Goal: Information Seeking & Learning: Learn about a topic

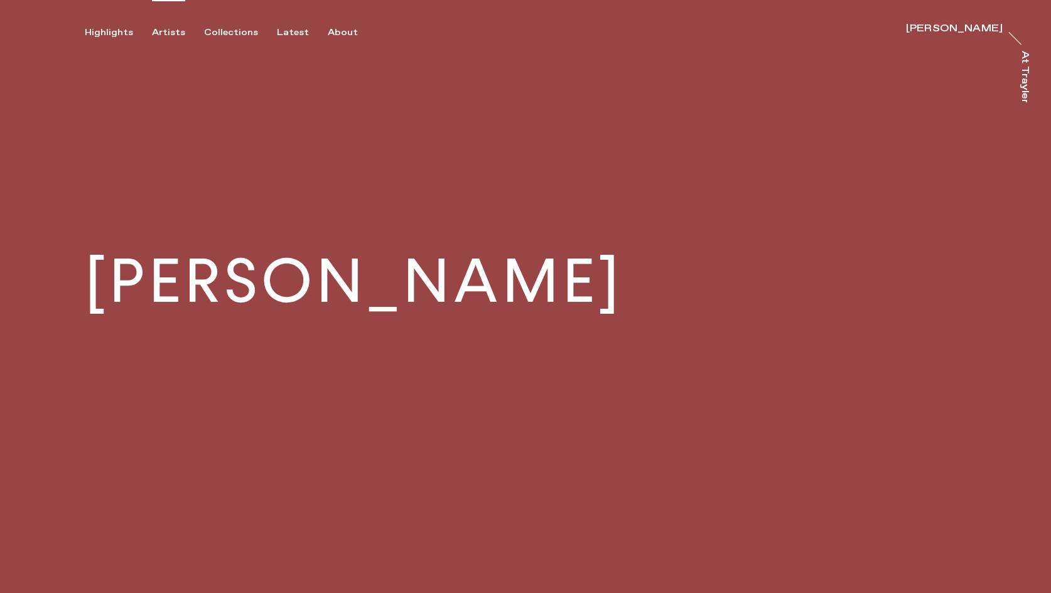
click at [158, 32] on div "Artists" at bounding box center [168, 32] width 33 height 11
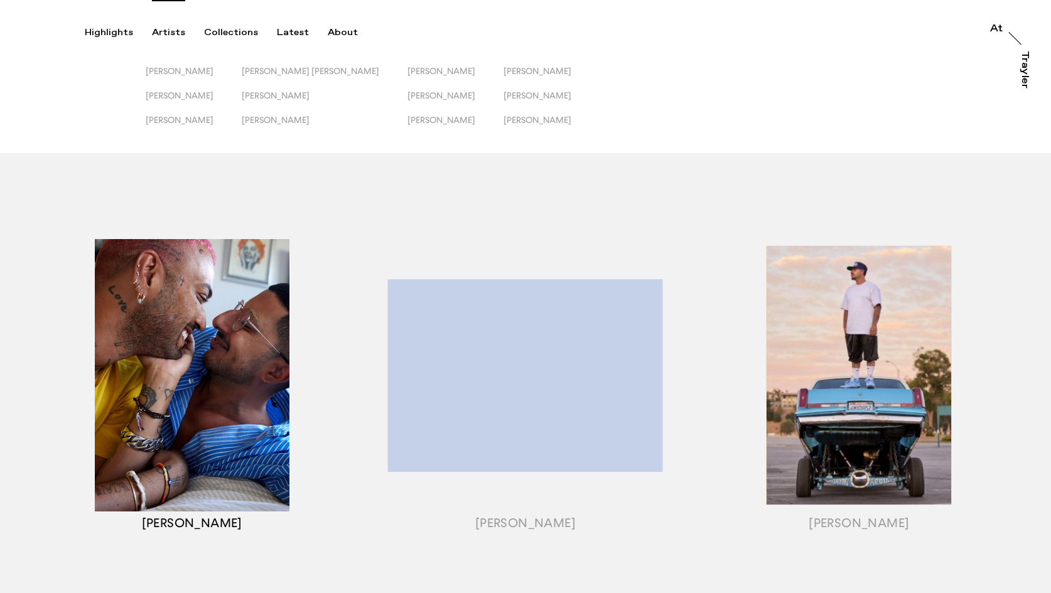
scroll to position [1, 0]
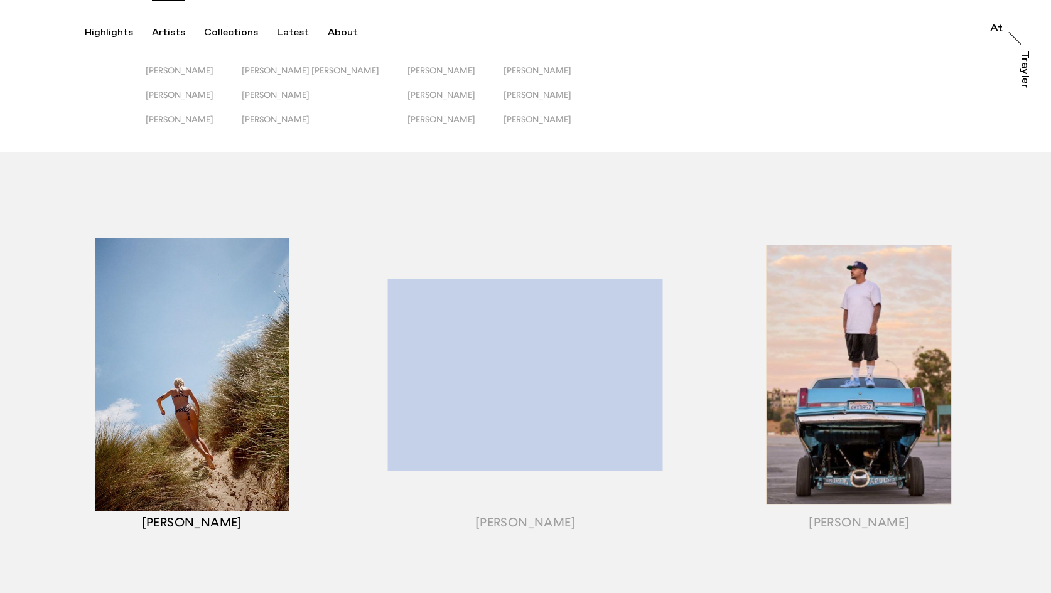
click at [203, 373] on div "button" at bounding box center [191, 391] width 333 height 392
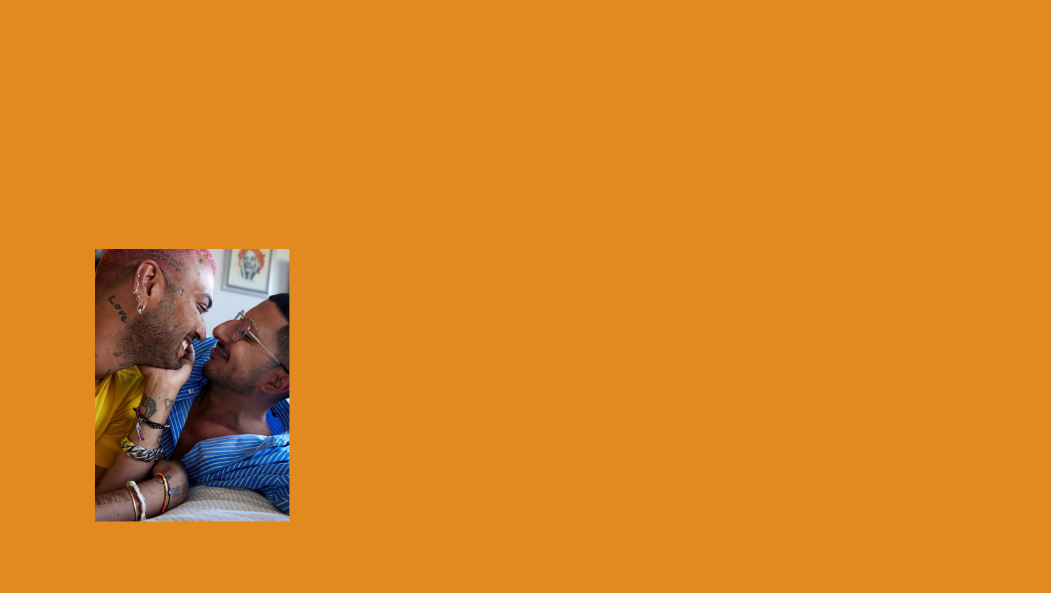
scroll to position [2, 0]
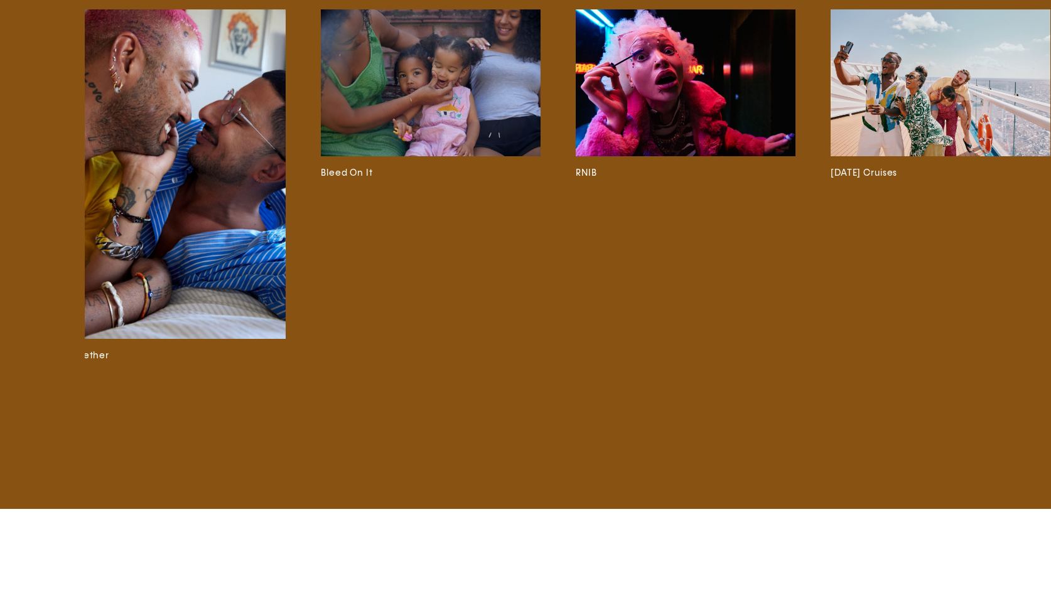
scroll to position [0, 3586]
click at [162, 310] on img at bounding box center [177, 174] width 220 height 330
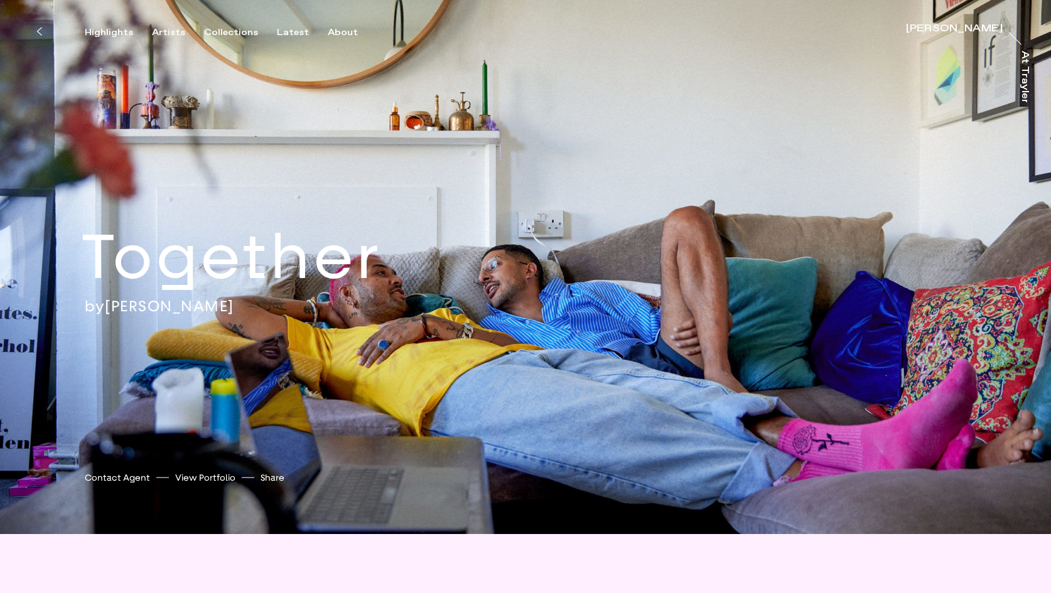
drag, startPoint x: 481, startPoint y: 272, endPoint x: 521, endPoint y: 301, distance: 49.1
click at [520, 301] on div "Together by [PERSON_NAME] [PERSON_NAME] [PERSON_NAME] Contact Agent View Portfo…" at bounding box center [525, 267] width 1051 height 534
drag, startPoint x: 495, startPoint y: 319, endPoint x: 532, endPoint y: 362, distance: 56.4
click at [532, 362] on div "Together by [PERSON_NAME] [PERSON_NAME] [PERSON_NAME] Contact Agent View Portfo…" at bounding box center [525, 267] width 1051 height 534
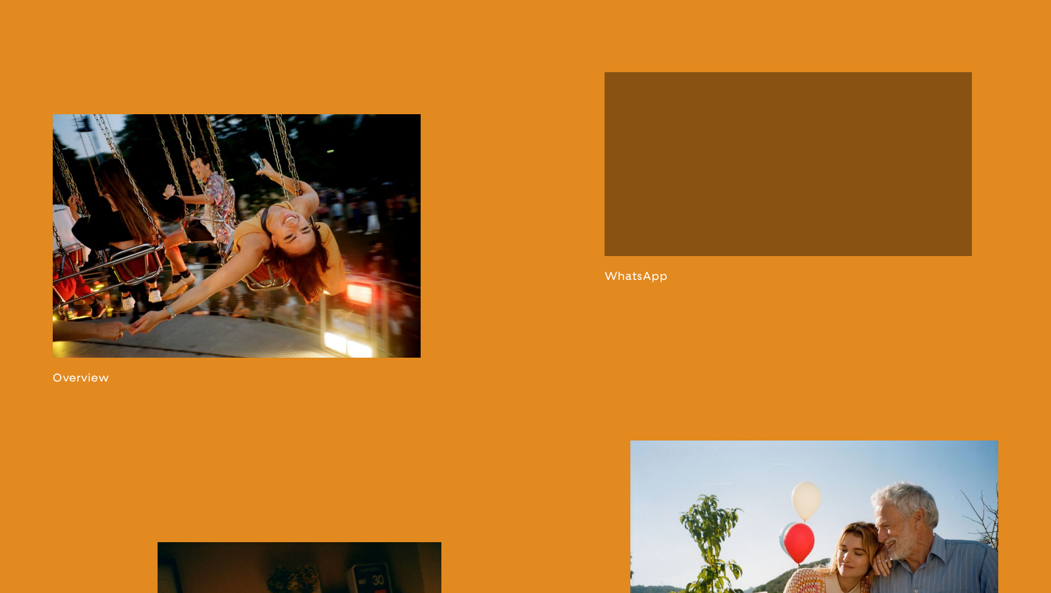
scroll to position [803, 0]
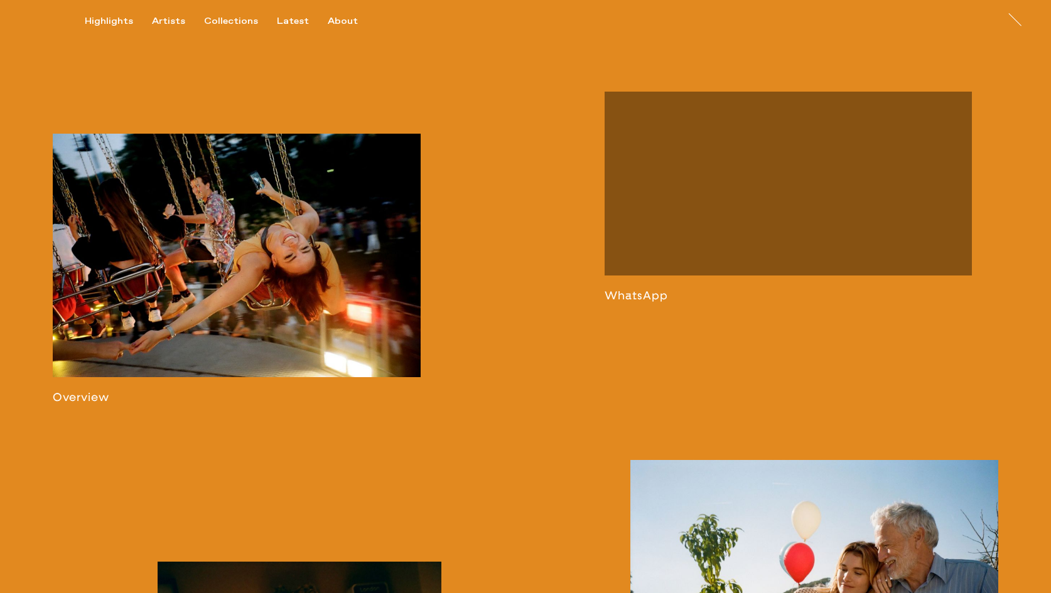
click at [306, 249] on link at bounding box center [237, 269] width 368 height 271
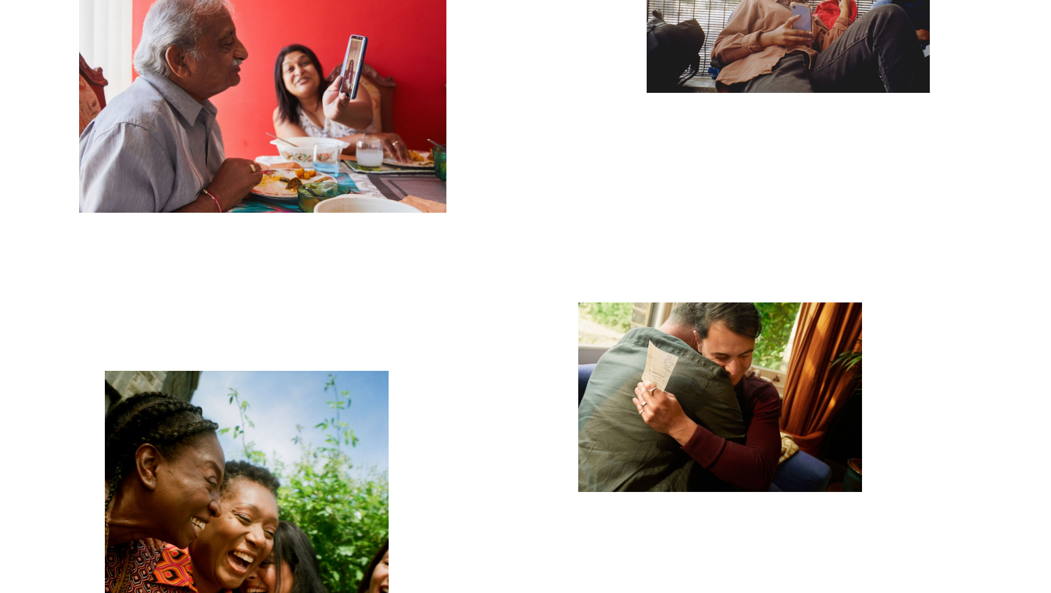
scroll to position [2013, 0]
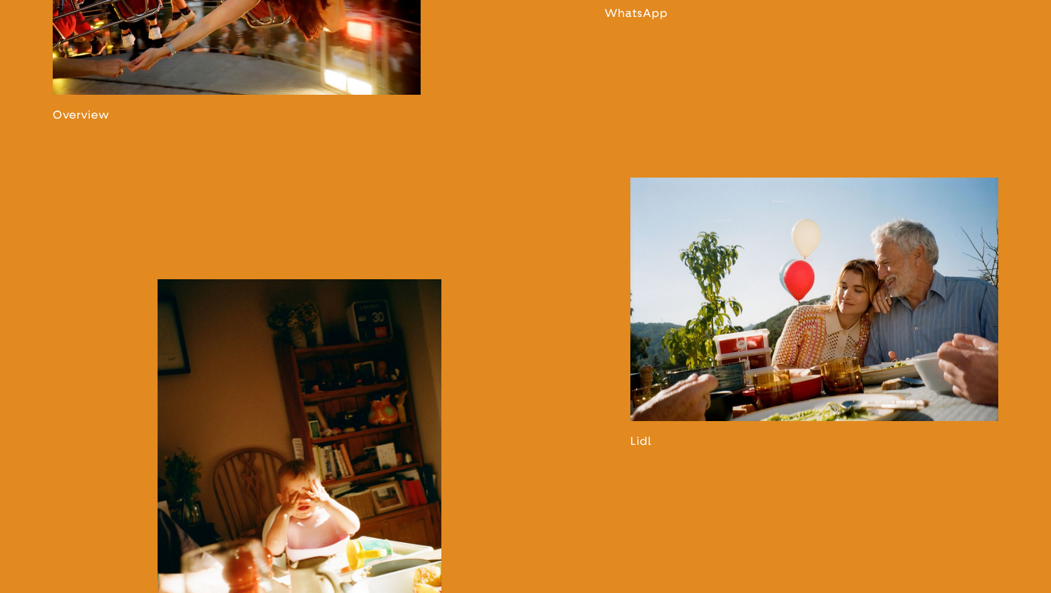
scroll to position [1108, 0]
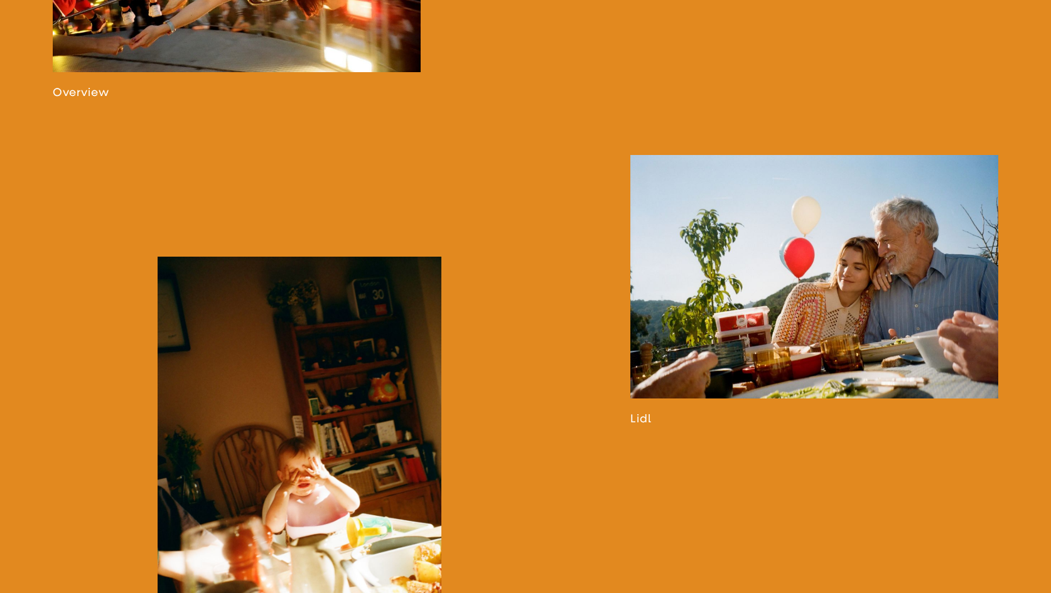
click at [818, 298] on link at bounding box center [814, 290] width 368 height 271
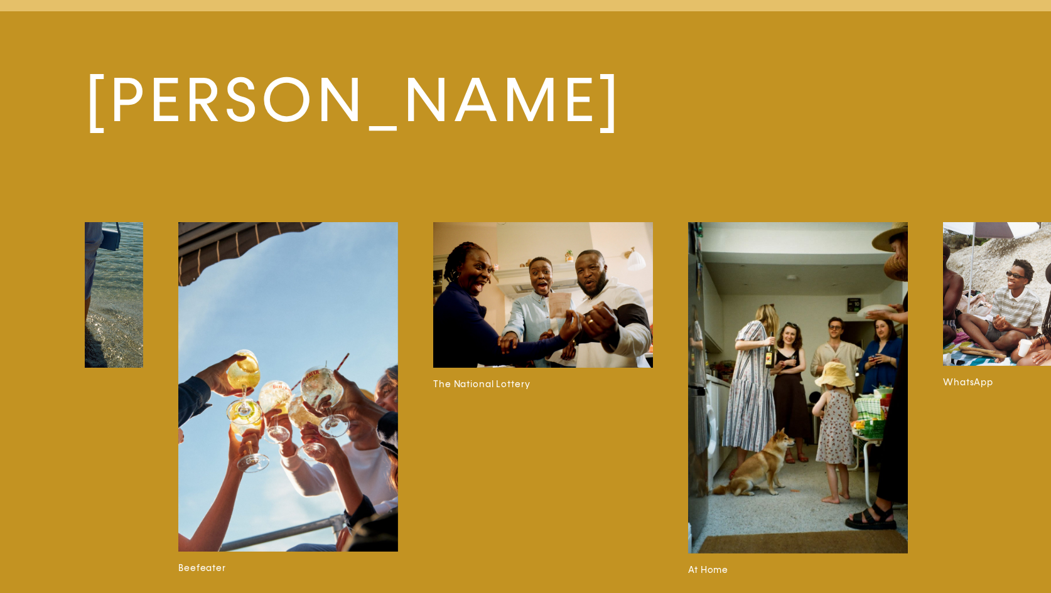
scroll to position [0, 2773]
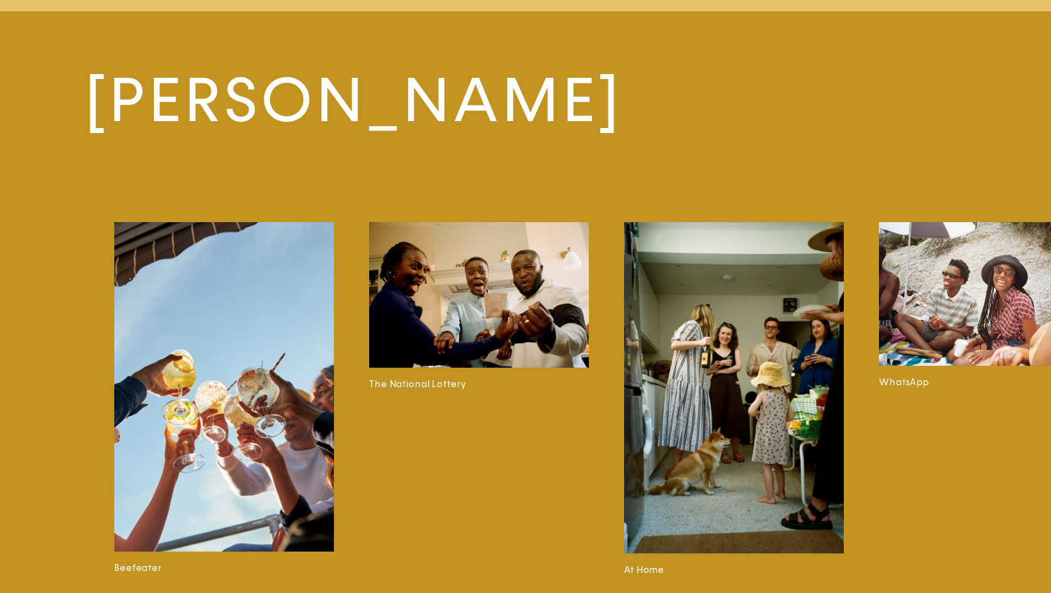
click at [780, 316] on img at bounding box center [734, 387] width 220 height 331
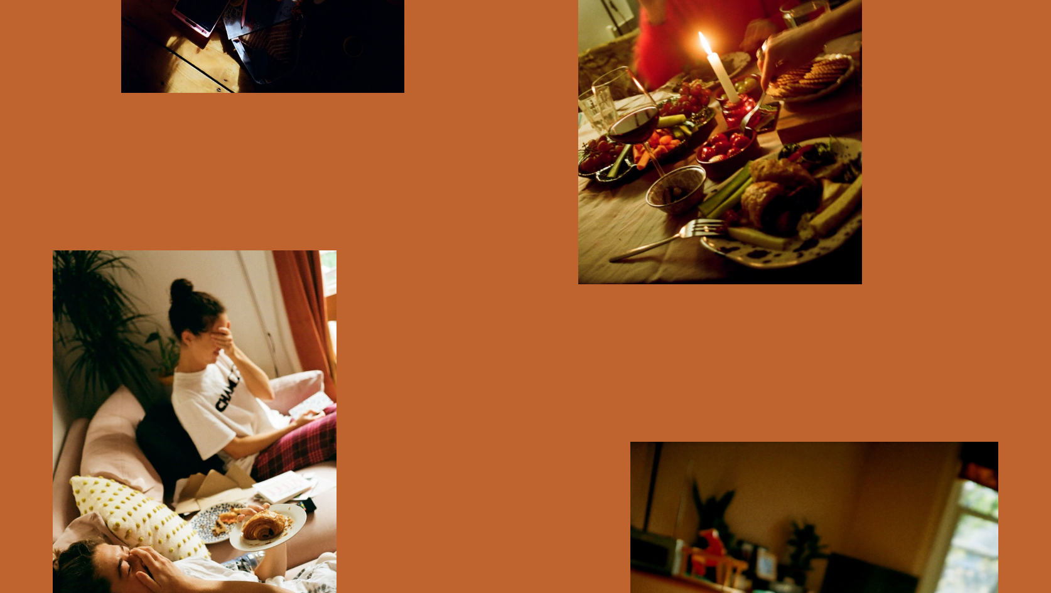
scroll to position [5522, 0]
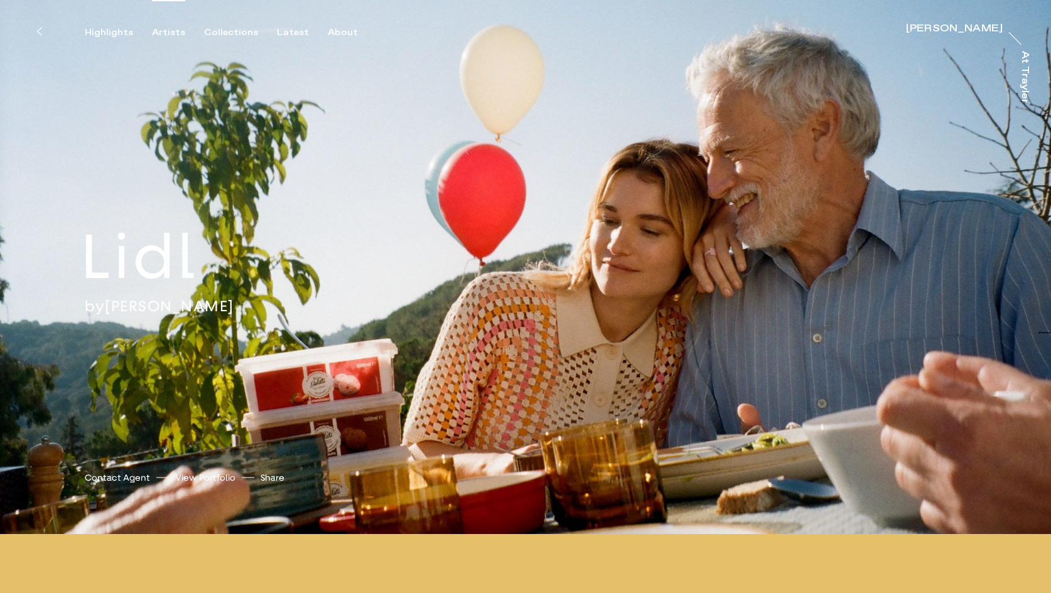
click at [172, 33] on div "Artists" at bounding box center [168, 32] width 33 height 11
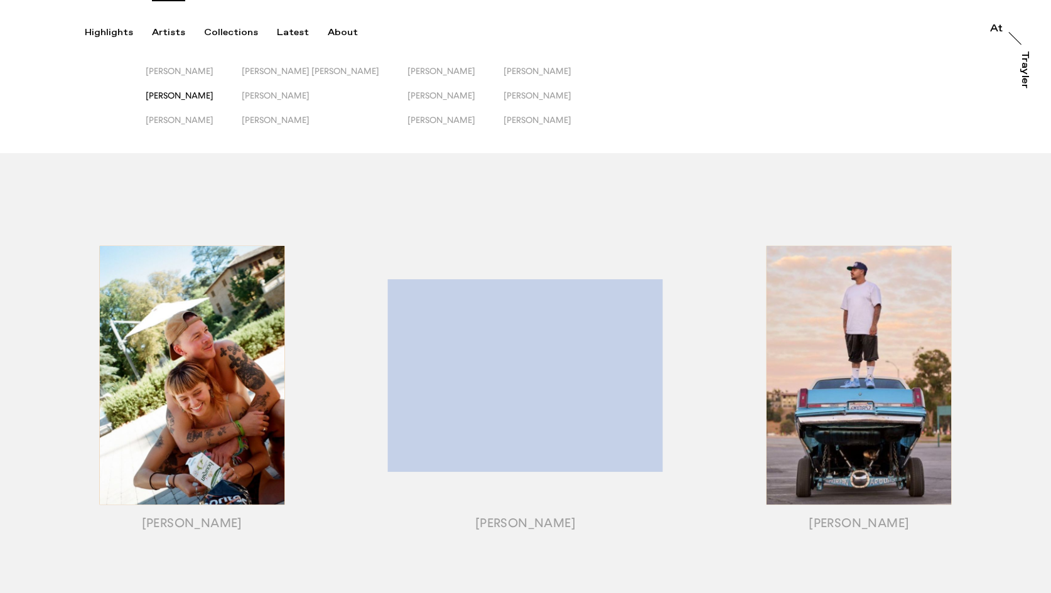
click at [177, 94] on span "[PERSON_NAME]" at bounding box center [180, 95] width 68 height 10
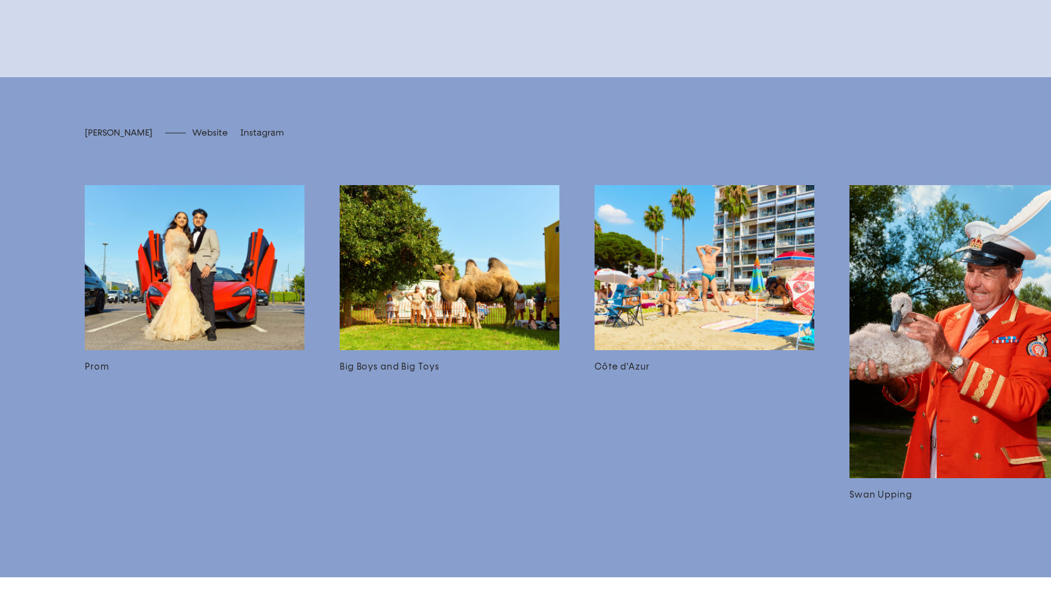
click at [522, 343] on img at bounding box center [450, 267] width 220 height 164
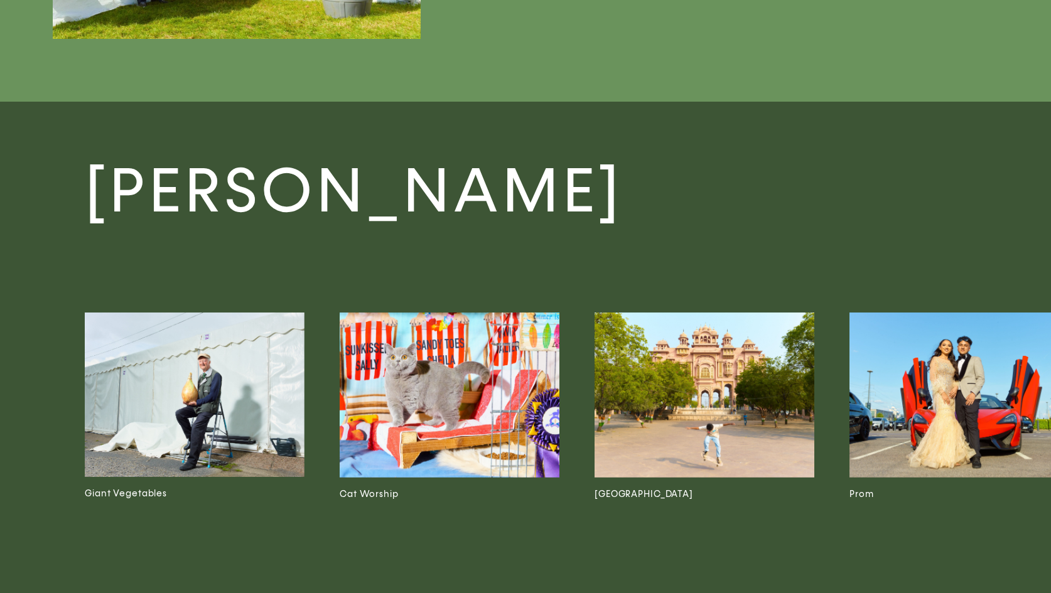
scroll to position [2998, 0]
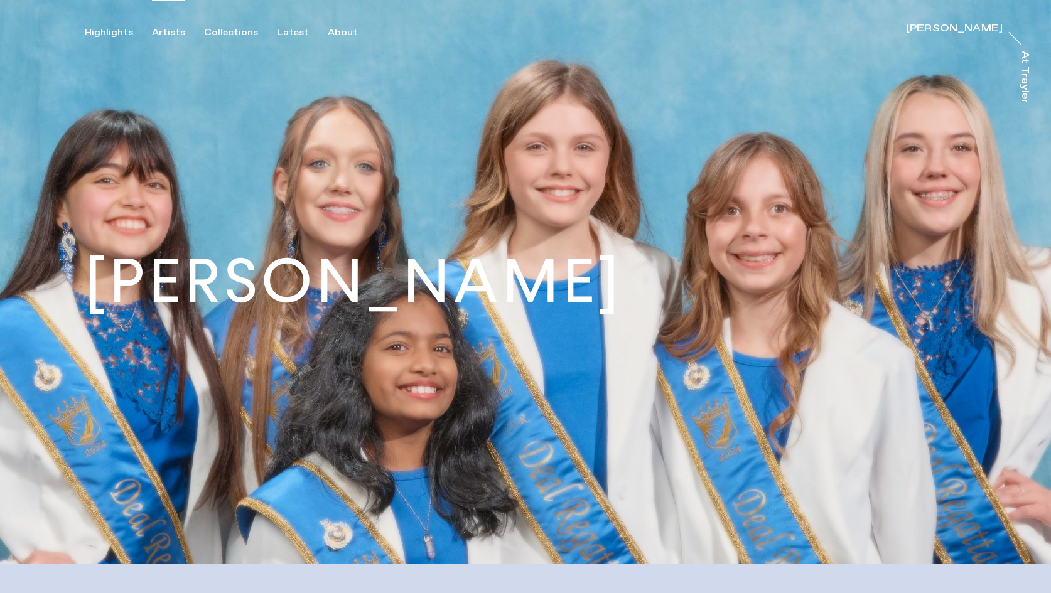
click at [165, 31] on div "Artists" at bounding box center [168, 32] width 33 height 11
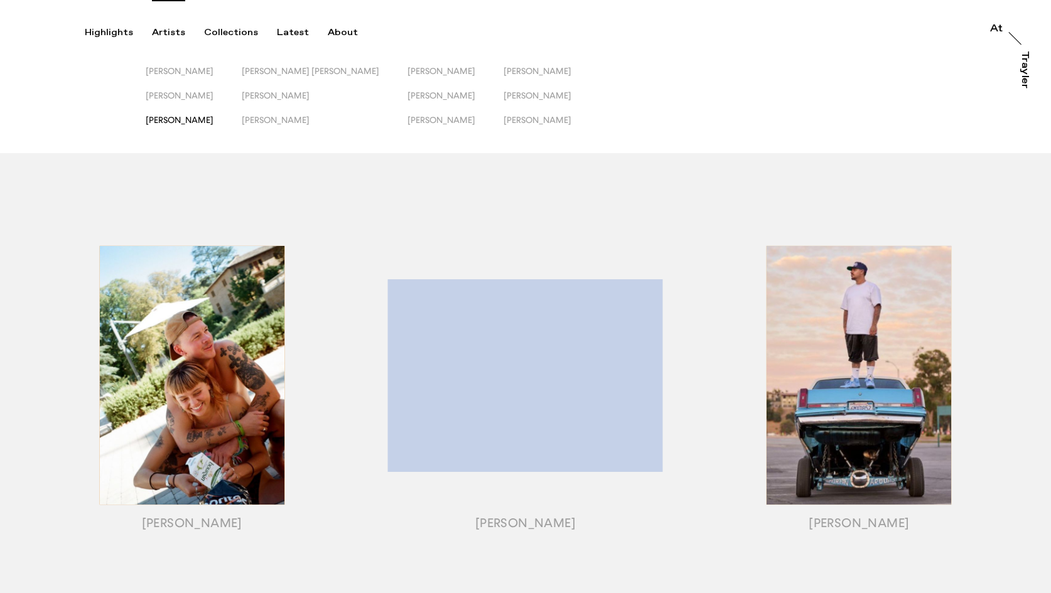
click at [169, 119] on span "[PERSON_NAME]" at bounding box center [180, 120] width 68 height 10
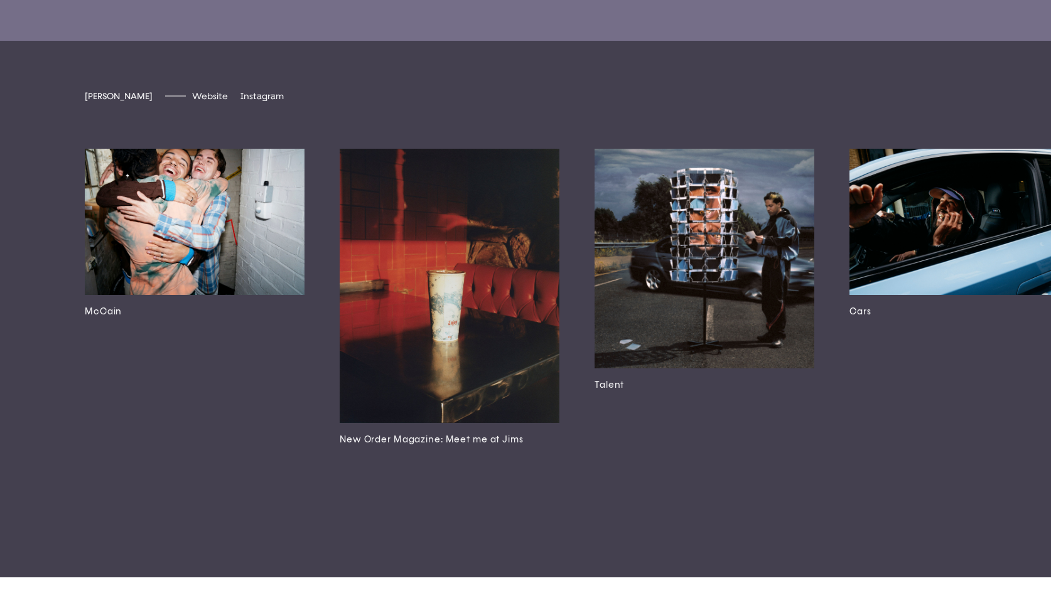
scroll to position [3141, 0]
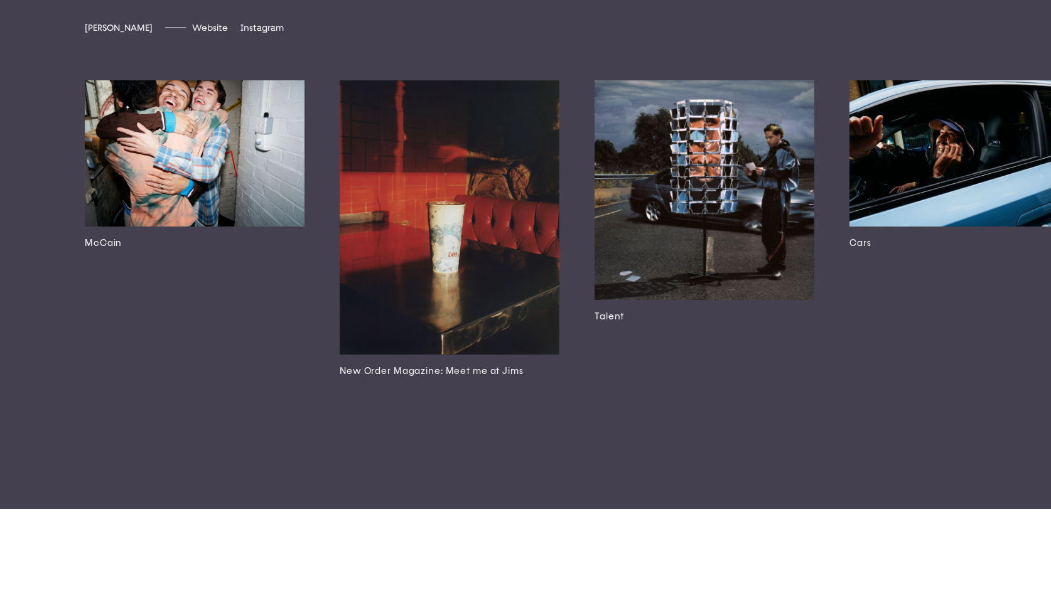
click at [238, 227] on img at bounding box center [195, 153] width 220 height 146
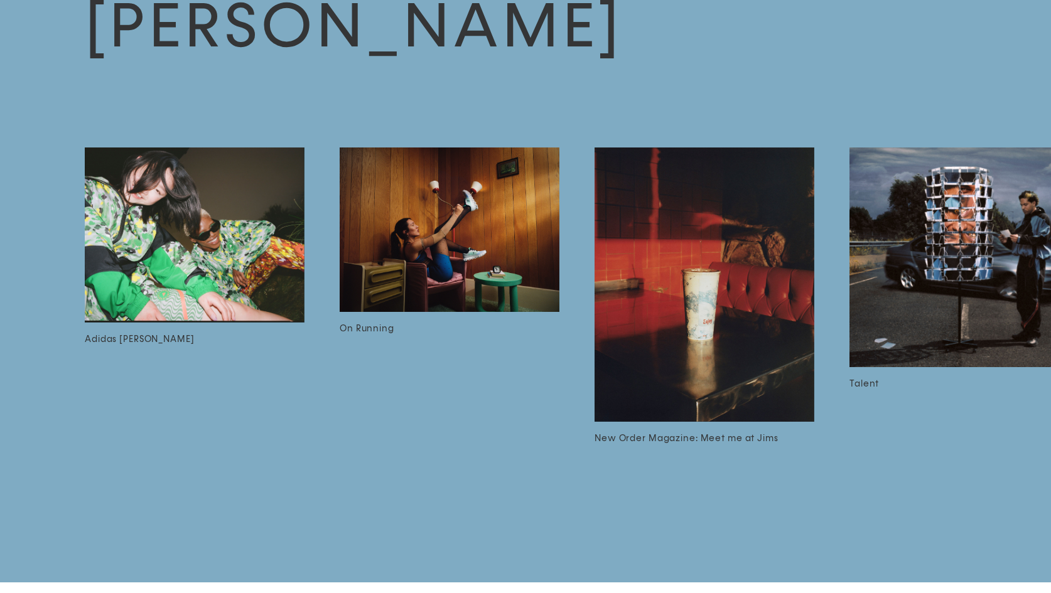
scroll to position [2417, 0]
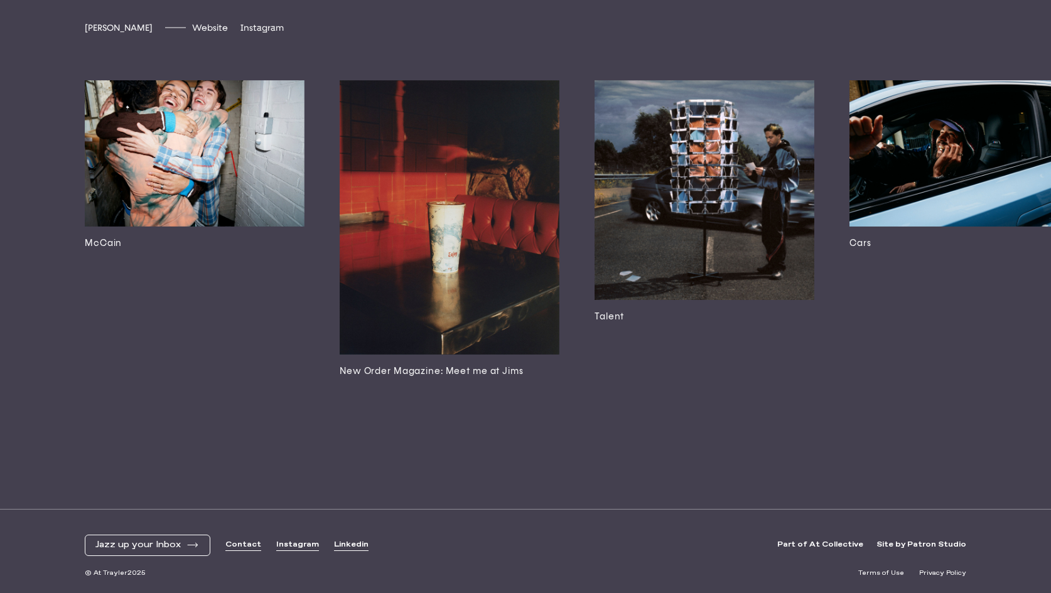
scroll to position [3241, 0]
click at [922, 227] on img at bounding box center [959, 153] width 220 height 146
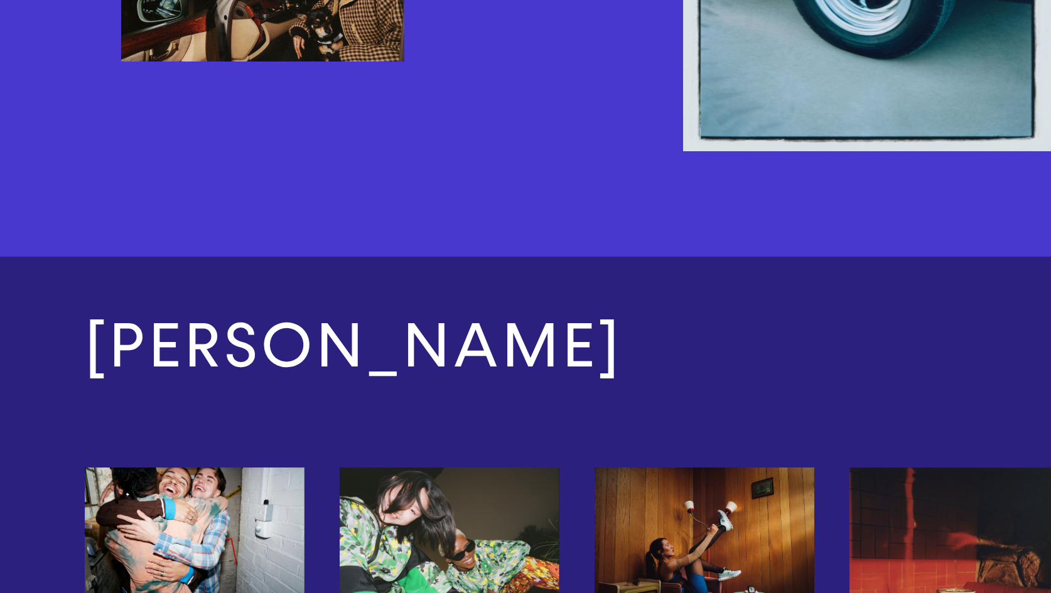
scroll to position [4410, 0]
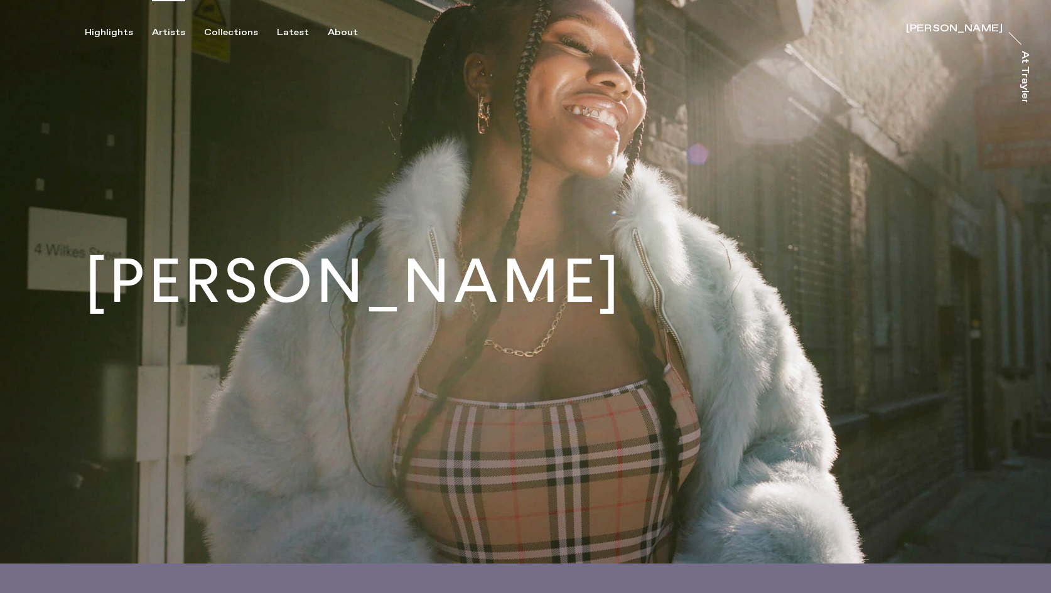
click at [159, 34] on div "Artists" at bounding box center [168, 32] width 33 height 11
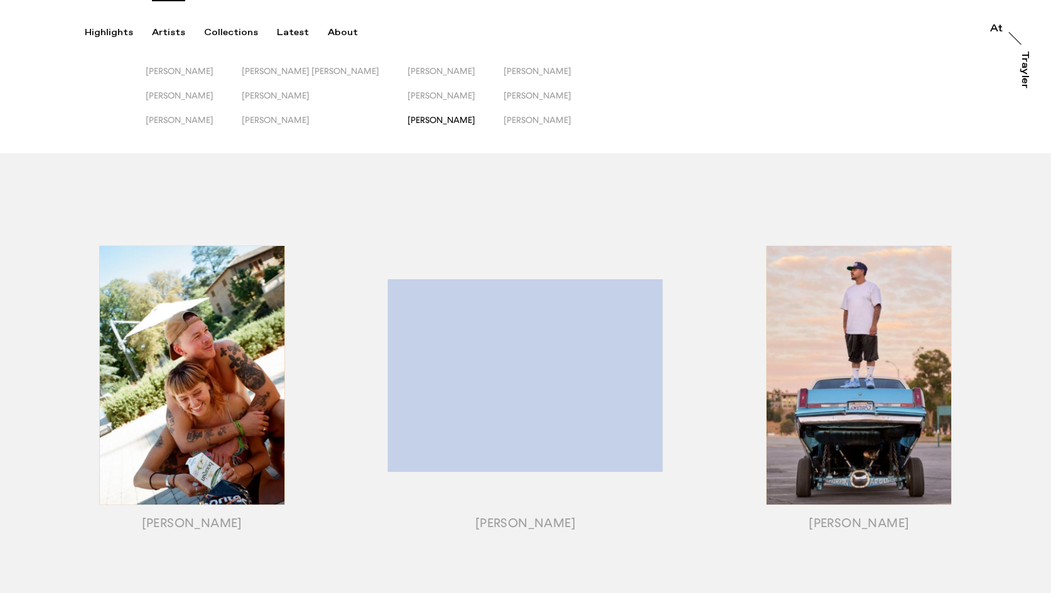
click at [407, 121] on span "[PERSON_NAME]" at bounding box center [441, 120] width 68 height 10
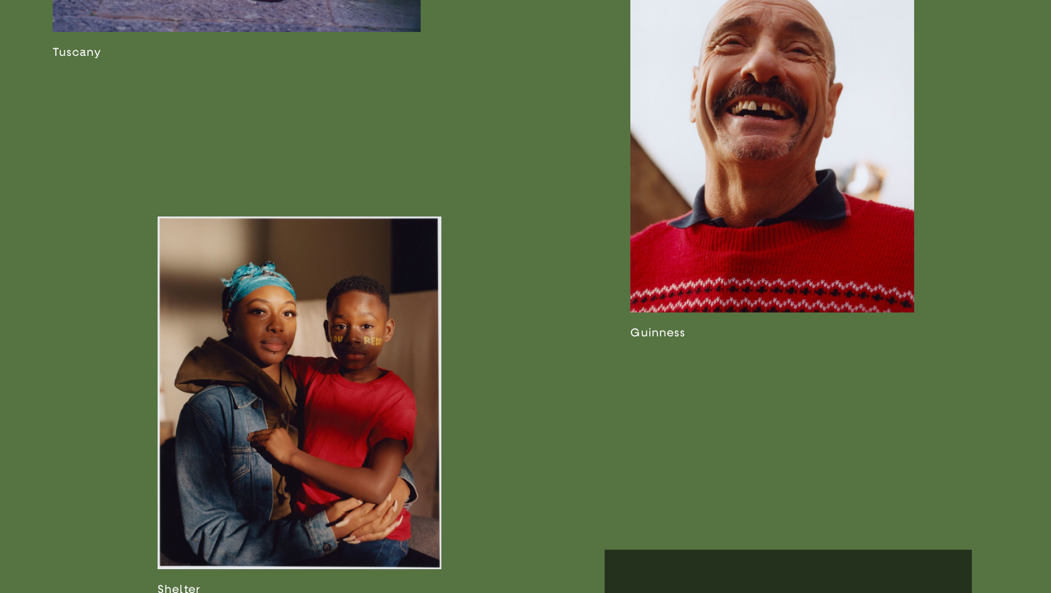
scroll to position [2358, 0]
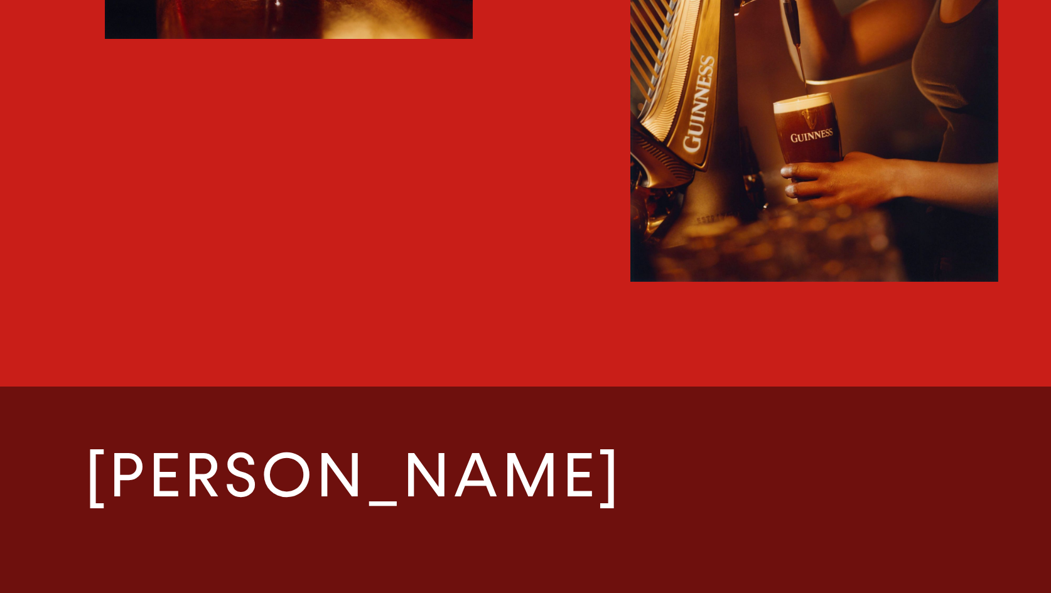
scroll to position [2254, 0]
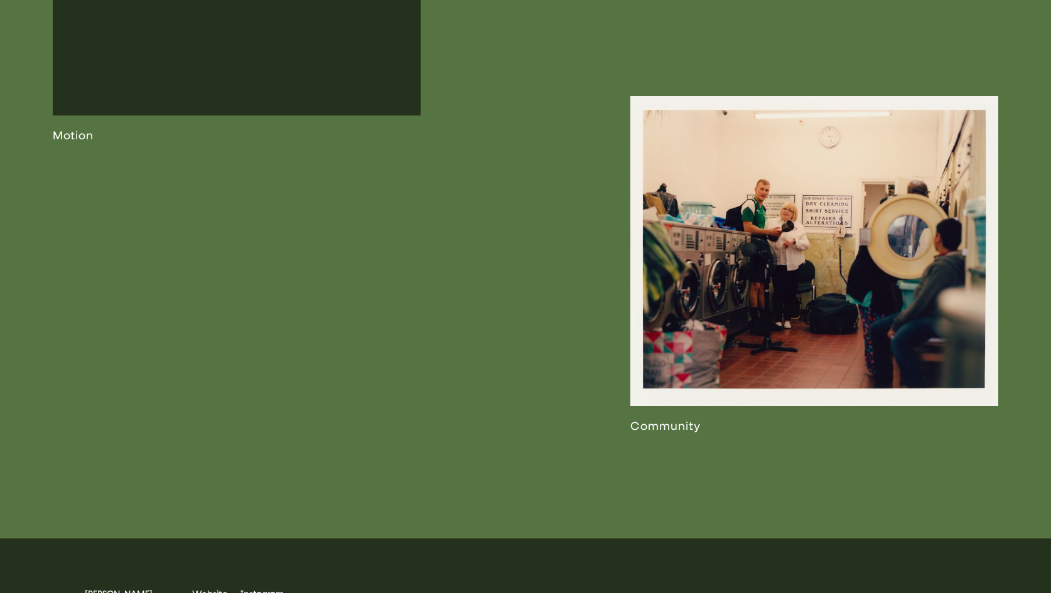
scroll to position [3079, 0]
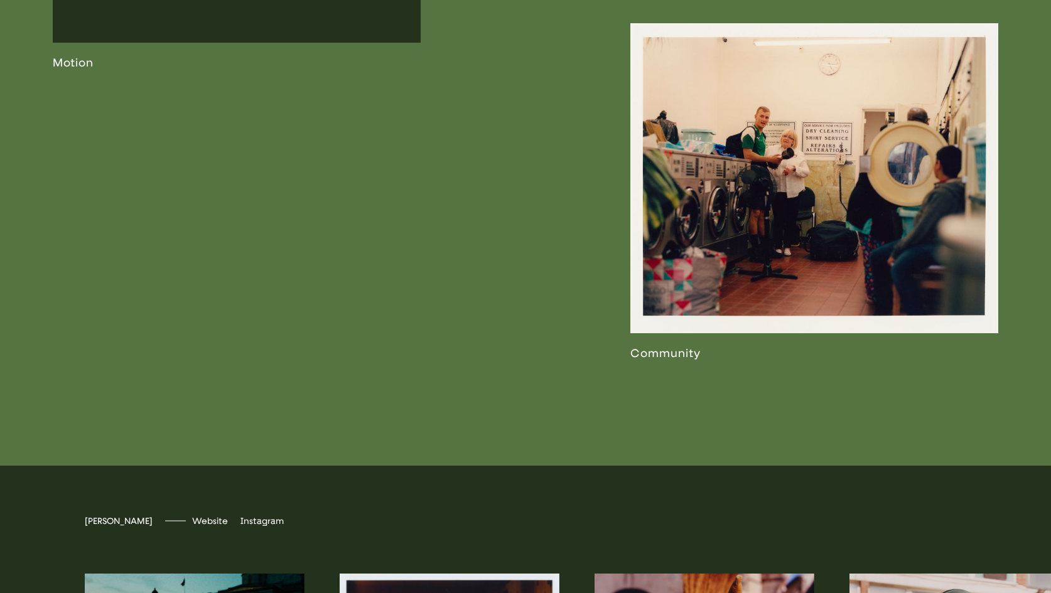
click at [829, 254] on link at bounding box center [814, 191] width 368 height 337
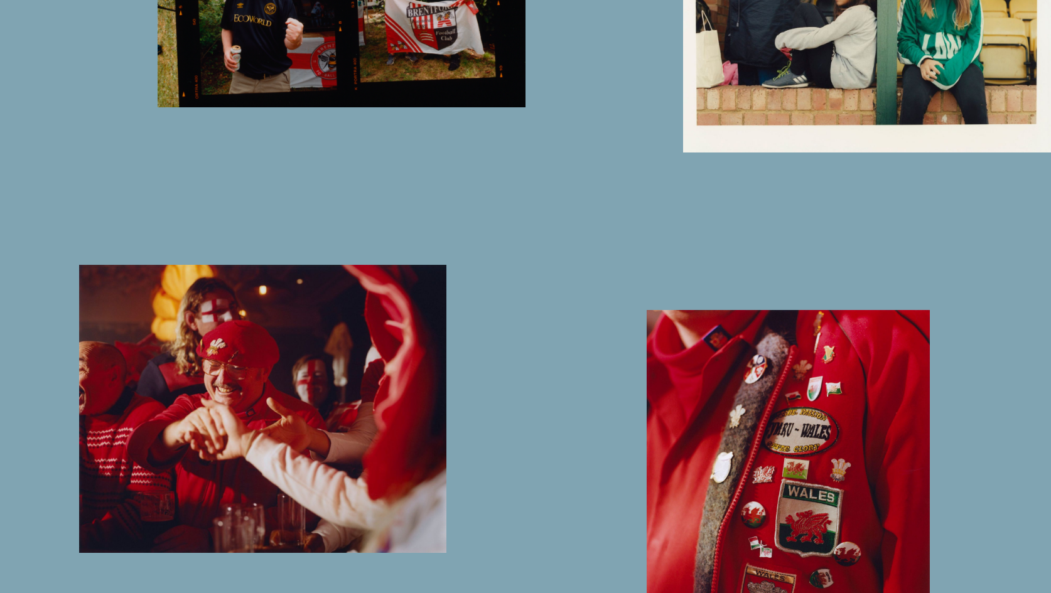
scroll to position [2399, 0]
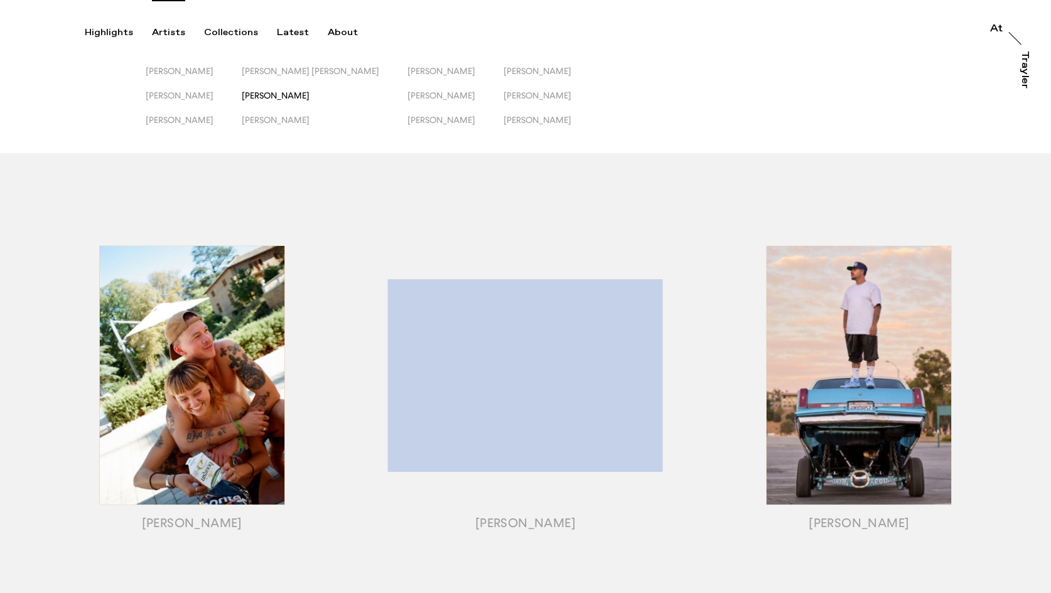
click at [293, 95] on span "[PERSON_NAME]" at bounding box center [276, 95] width 68 height 10
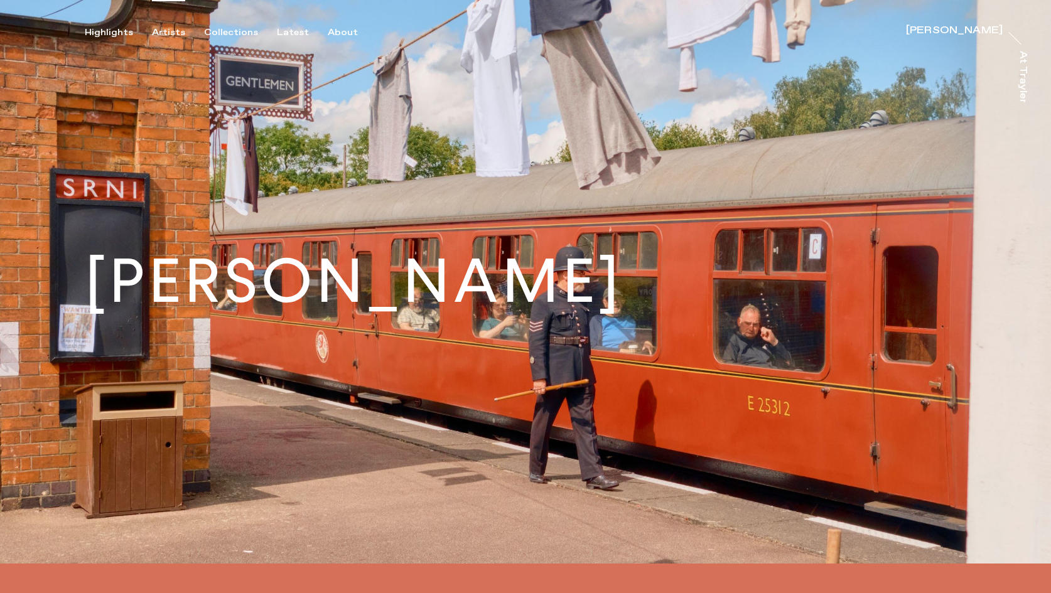
click at [167, 28] on div "Artists" at bounding box center [168, 32] width 33 height 11
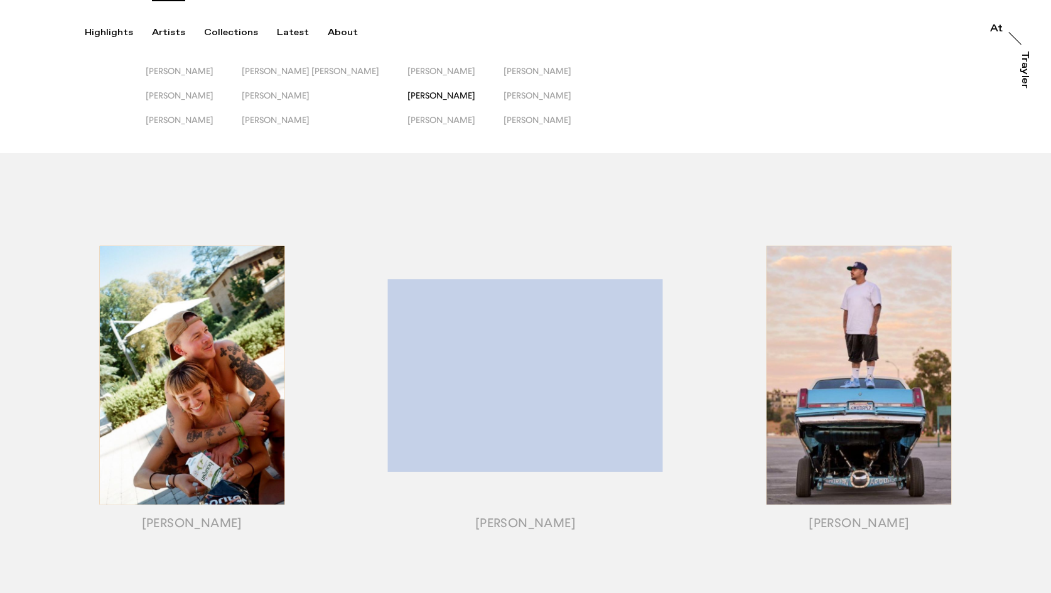
click at [407, 93] on span "[PERSON_NAME]" at bounding box center [441, 95] width 68 height 10
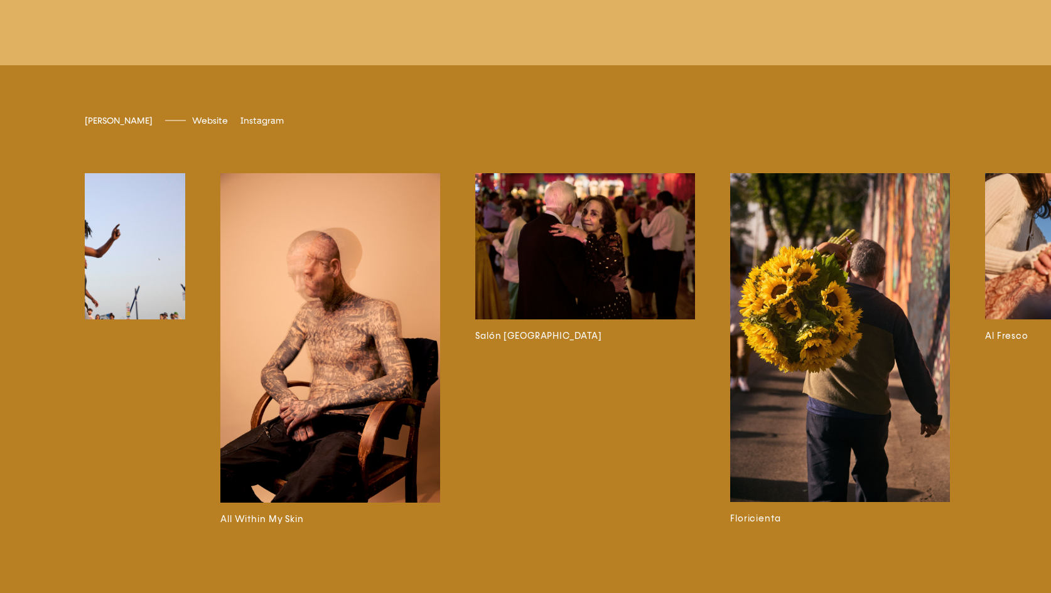
scroll to position [0, 124]
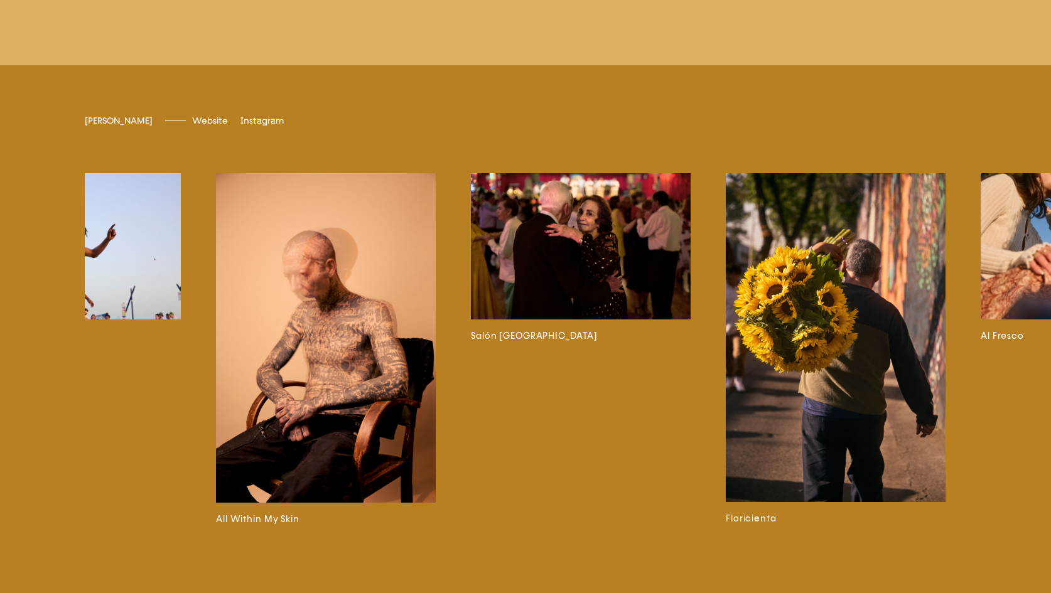
click at [608, 269] on img at bounding box center [581, 246] width 220 height 146
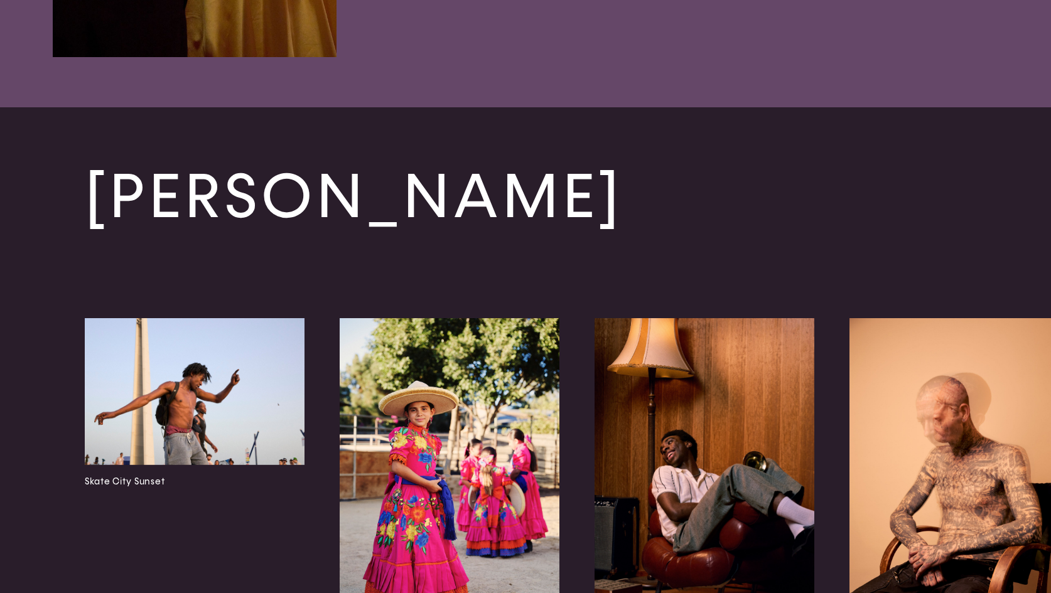
scroll to position [4023, 0]
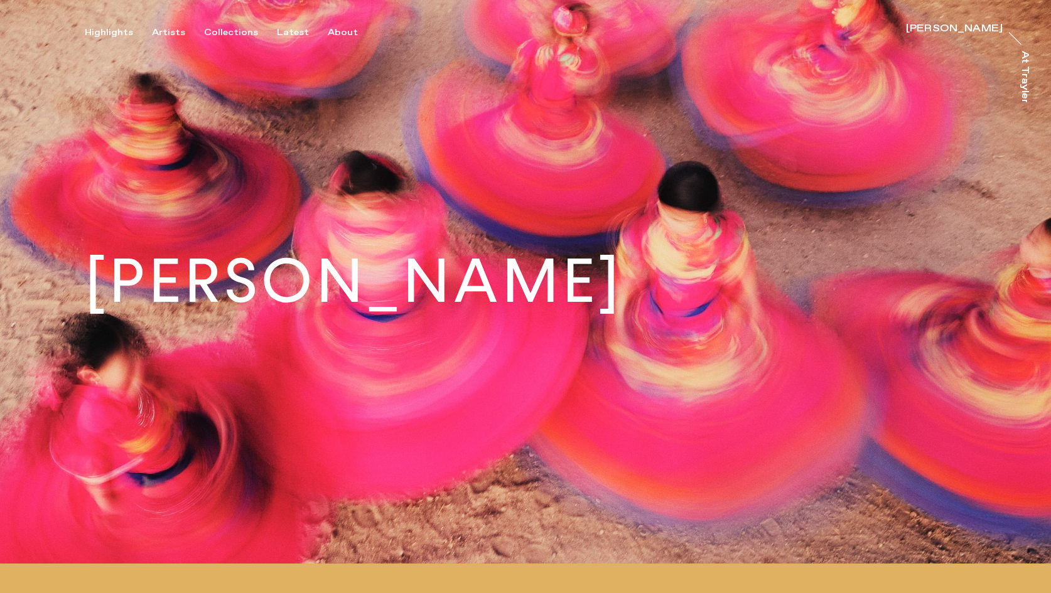
scroll to position [30, 0]
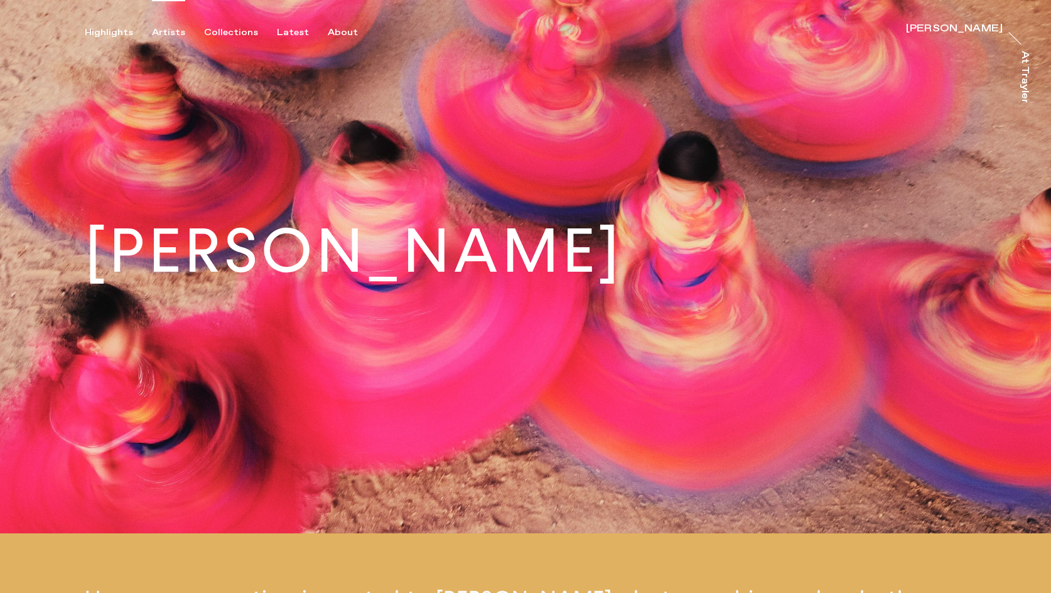
click at [170, 33] on div "Artists" at bounding box center [168, 32] width 33 height 11
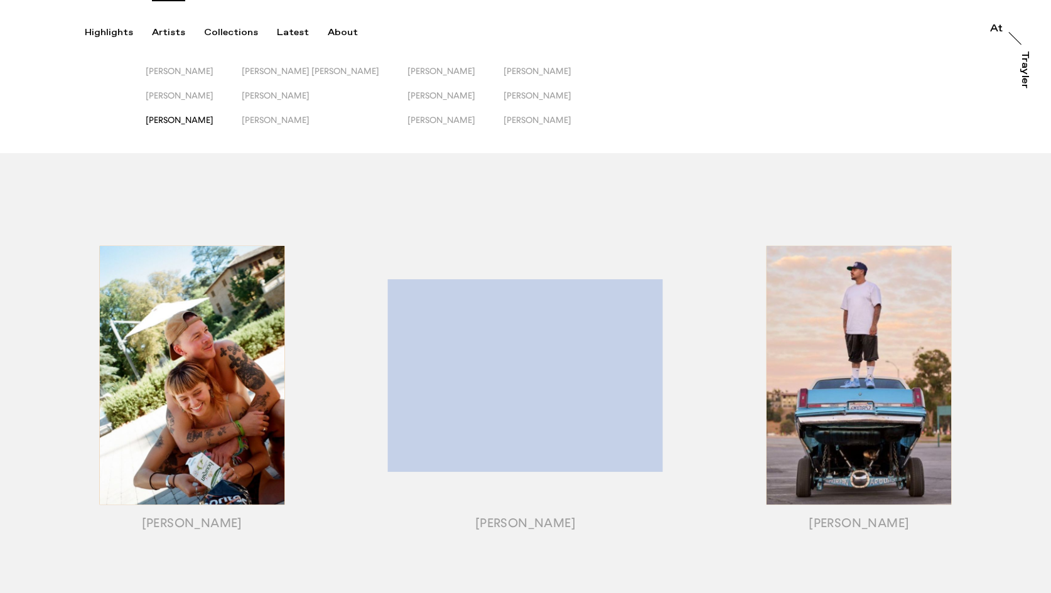
click at [190, 121] on span "[PERSON_NAME]" at bounding box center [180, 120] width 68 height 10
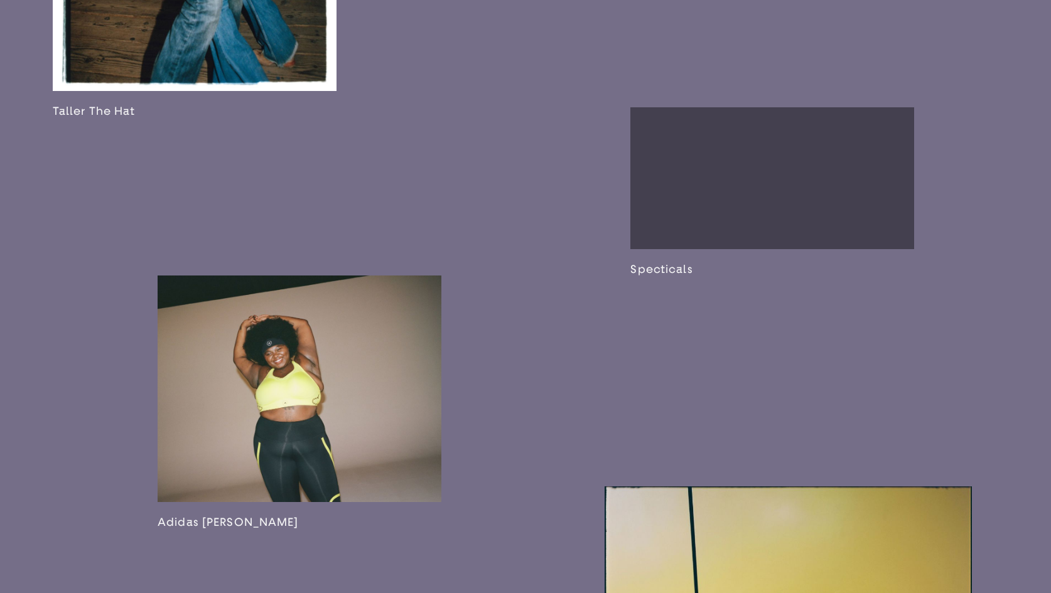
scroll to position [2044, 0]
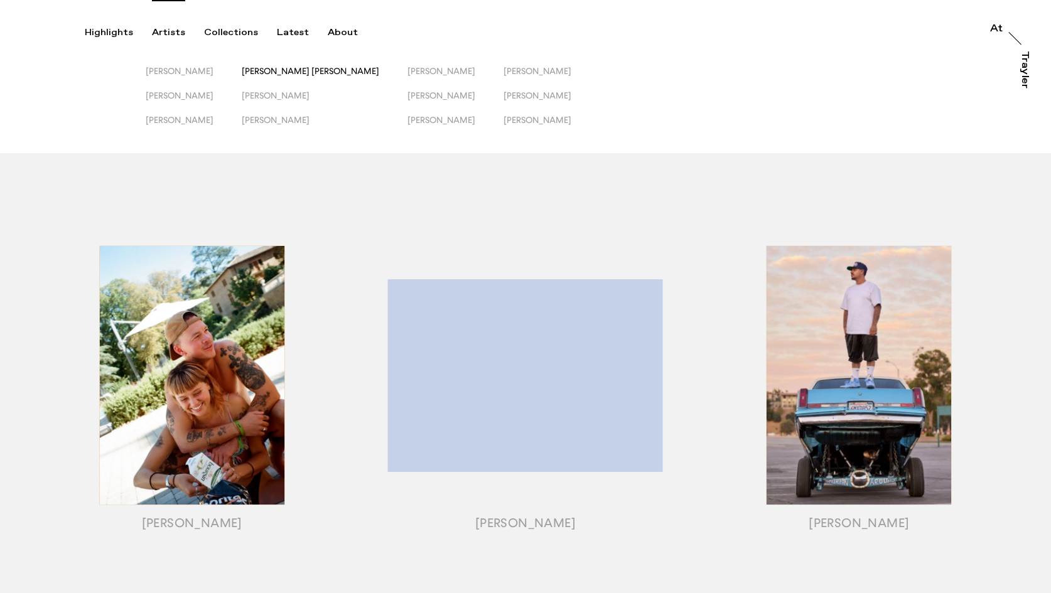
click at [304, 72] on span "[PERSON_NAME] [PERSON_NAME]" at bounding box center [310, 71] width 137 height 10
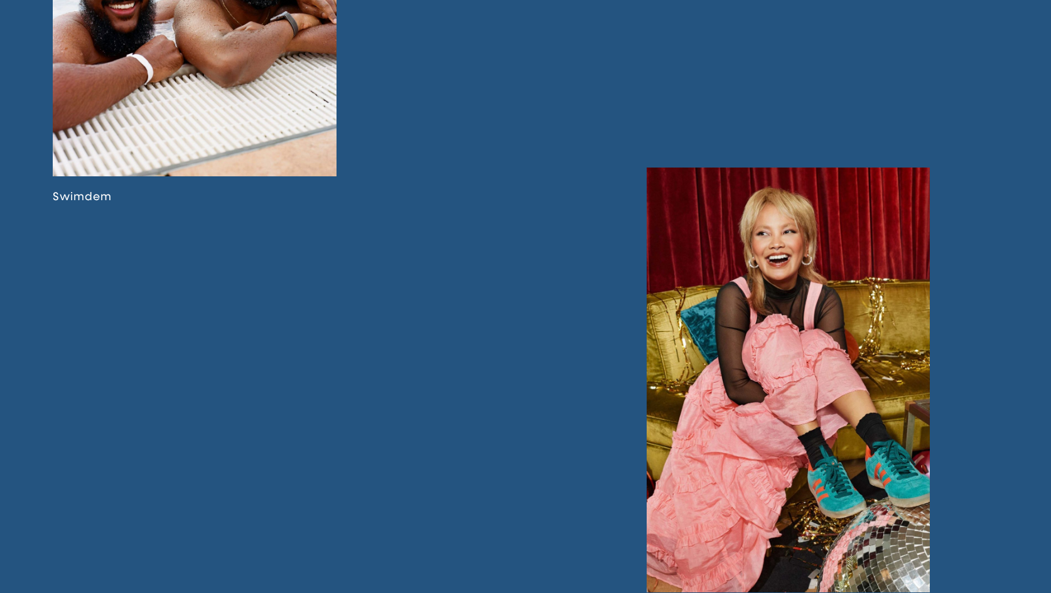
scroll to position [2912, 0]
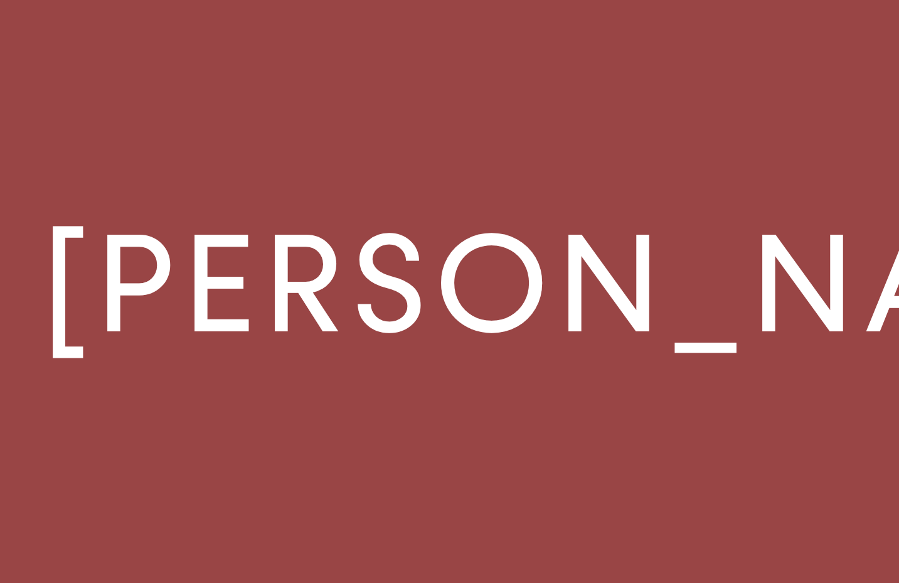
click at [216, 247] on h1 "[PERSON_NAME]" at bounding box center [354, 277] width 538 height 61
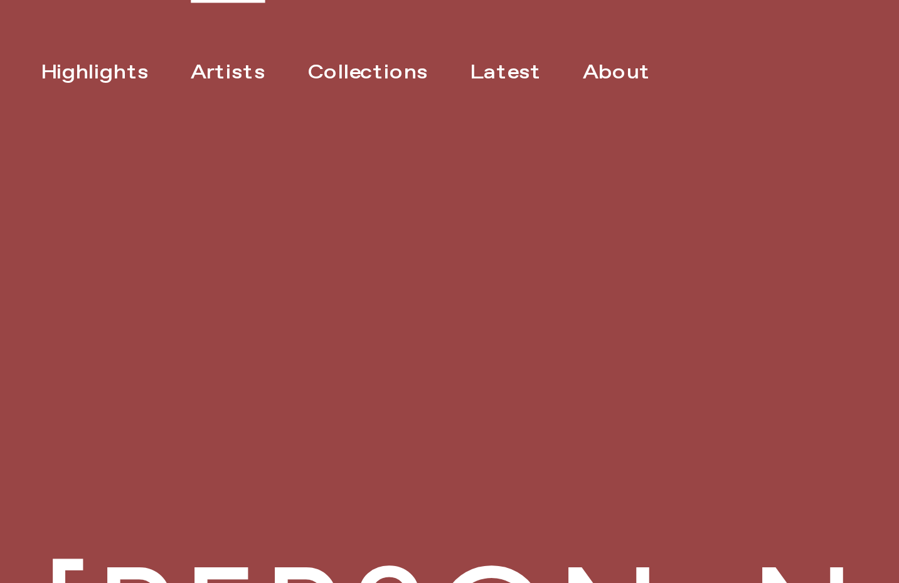
click at [152, 31] on div "Artists" at bounding box center [168, 32] width 33 height 11
